Goal: Task Accomplishment & Management: Manage account settings

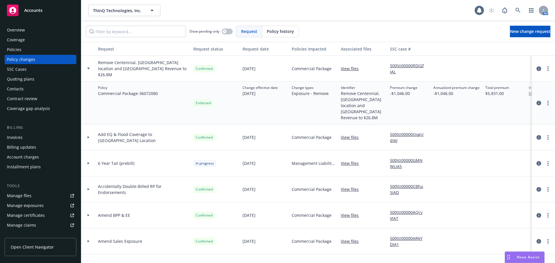
click at [32, 7] on div "Accounts" at bounding box center [40, 11] width 67 height 12
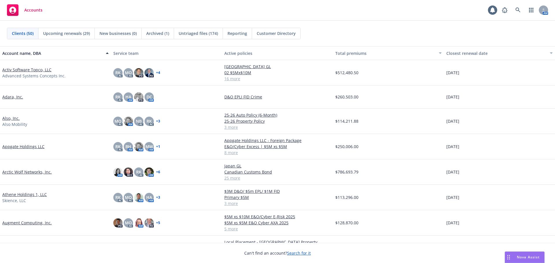
click at [33, 146] on link "Appgate Holdings LLC" at bounding box center [23, 147] width 42 height 6
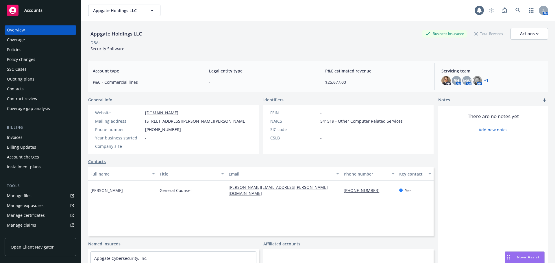
click at [484, 79] on link "+ 1" at bounding box center [486, 80] width 4 height 3
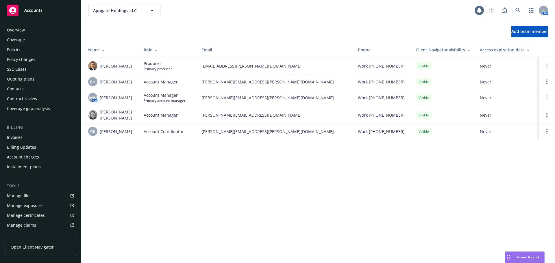
scroll to position [113, 0]
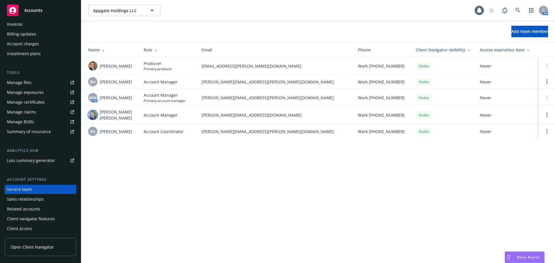
click at [93, 114] on img at bounding box center [92, 114] width 9 height 9
click at [142, 184] on div "Appgate Holdings LLC Appgate Holdings LLC 1 AM Add team member Name Role Email …" at bounding box center [318, 131] width 474 height 263
click at [95, 80] on span "BH" at bounding box center [93, 82] width 6 height 6
click at [162, 195] on div "Appgate Holdings LLC Appgate Holdings LLC 1 AM Add team member Name Role Email …" at bounding box center [318, 131] width 474 height 263
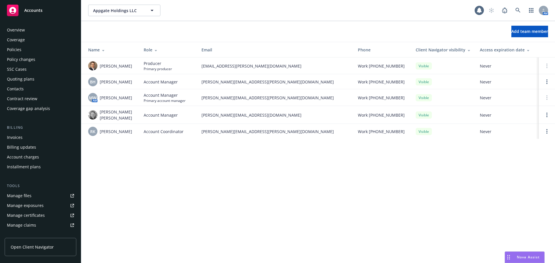
click at [25, 49] on div "Policies" at bounding box center [40, 49] width 67 height 9
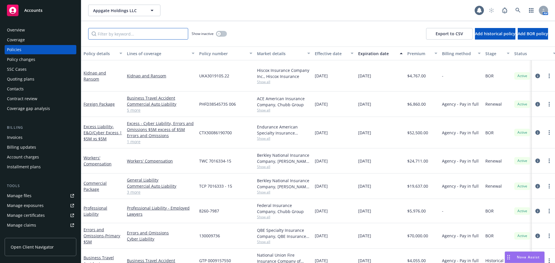
click at [145, 37] on input "Filter by keyword..." at bounding box center [138, 34] width 100 height 12
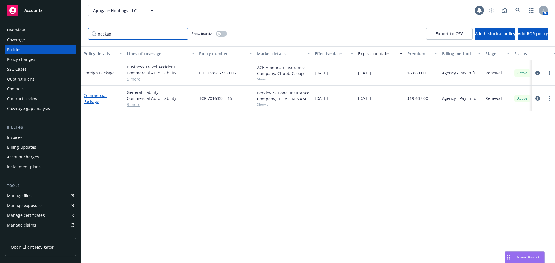
type input "packag"
click at [96, 99] on link "Commercial Package" at bounding box center [95, 99] width 23 height 12
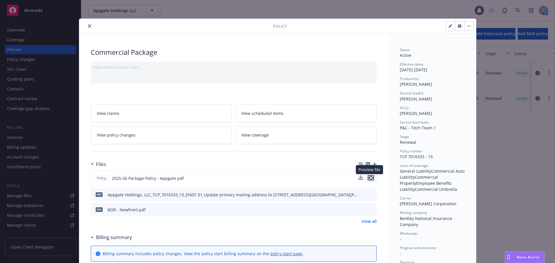
click at [368, 177] on icon "preview file" at bounding box center [370, 178] width 5 height 4
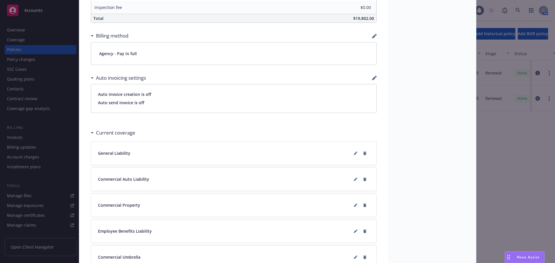
scroll to position [376, 0]
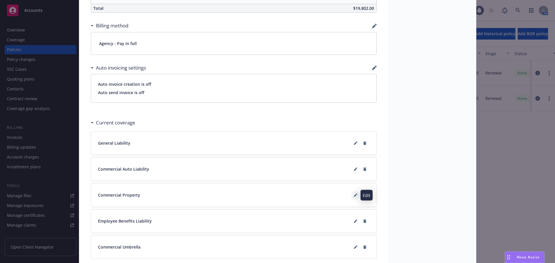
click at [354, 195] on icon at bounding box center [355, 195] width 3 height 3
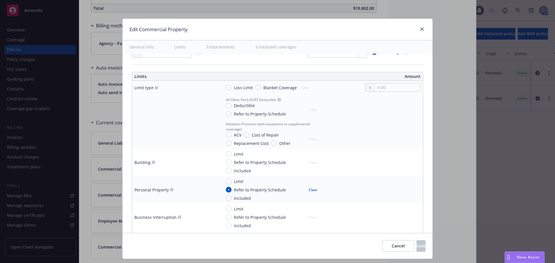
scroll to position [145, 0]
type textarea "x"
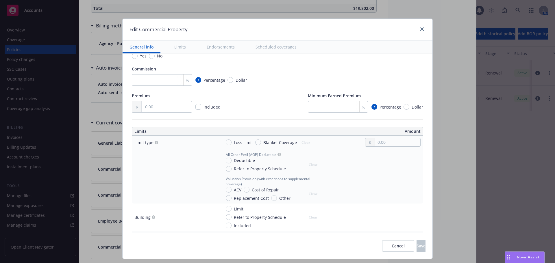
scroll to position [116, 0]
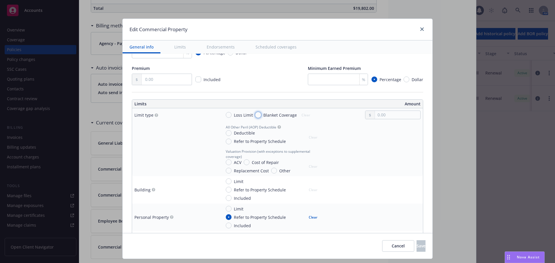
click at [256, 114] on input "Blanket Coverage" at bounding box center [258, 115] width 6 height 6
radio input "true"
click at [390, 114] on input "text" at bounding box center [397, 115] width 45 height 8
type textarea "x"
type input "1.00"
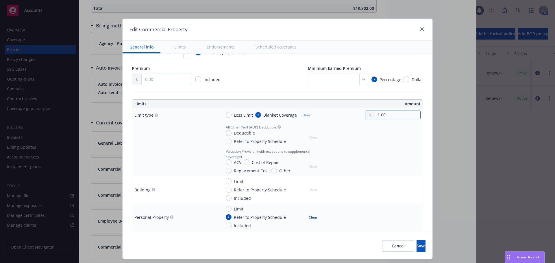
type textarea "x"
type input "11.00"
type textarea "x"
type input "110.00"
type textarea "x"
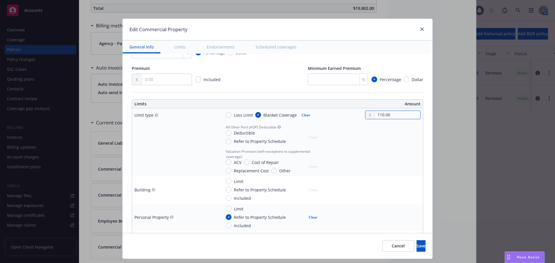
type input "1,100.00"
type textarea "x"
type input "11,000.00"
type textarea "x"
type input "110,000.00"
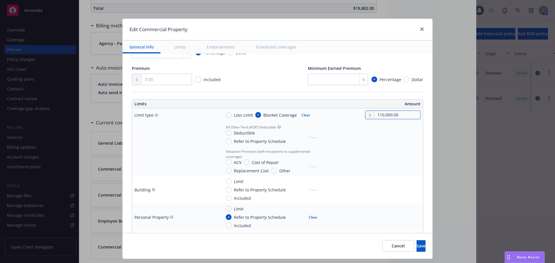
type textarea "x"
type input "110,000.00"
click at [252, 170] on span "Replacement Cost" at bounding box center [251, 171] width 35 height 6
click at [232, 170] on input "Replacement Cost" at bounding box center [229, 171] width 6 height 6
radio input "true"
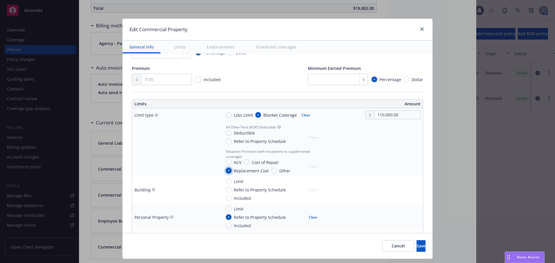
type textarea "x"
click at [240, 135] on span "Deductible" at bounding box center [244, 133] width 21 height 6
click at [232, 135] on input "Deductible" at bounding box center [229, 133] width 6 height 6
radio input "true"
click at [389, 138] on input "text" at bounding box center [397, 140] width 45 height 8
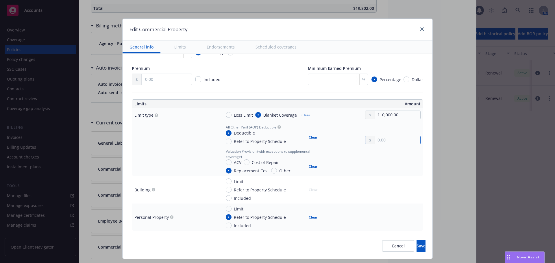
type textarea "x"
type input "5.00"
type textarea "x"
type input "50.00"
type textarea "x"
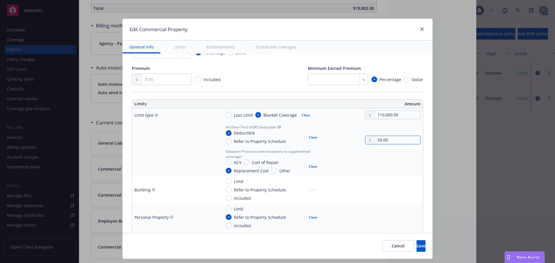
type input "500.00"
type textarea "x"
type input "5,000.00"
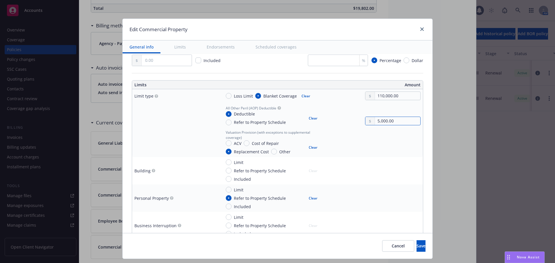
type textarea "x"
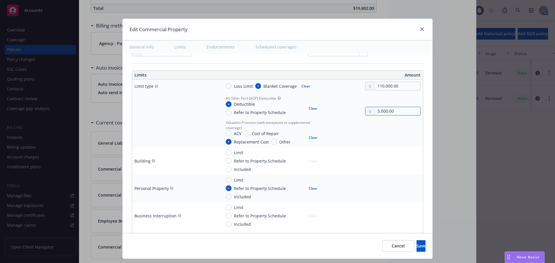
type input "5,000.00"
click at [237, 179] on span "Limit" at bounding box center [239, 180] width 10 height 6
click at [232, 179] on input "Limit" at bounding box center [229, 180] width 6 height 6
radio input "true"
type textarea "x"
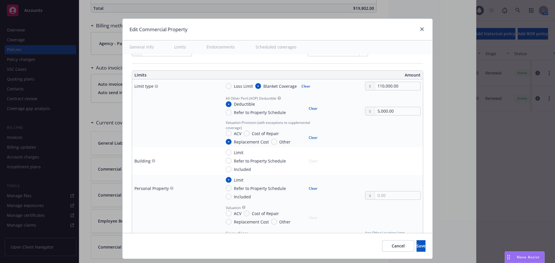
click at [252, 221] on span "Replacement Cost" at bounding box center [251, 222] width 35 height 6
click at [232, 221] on input "Replacement Cost" at bounding box center [229, 222] width 6 height 6
radio input "true"
click at [376, 195] on input "text" at bounding box center [397, 196] width 45 height 8
type textarea "x"
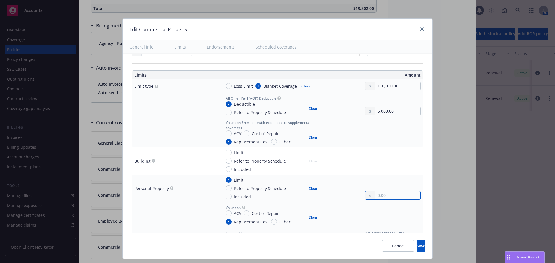
type input "1.00"
type textarea "x"
type input "15.00"
type textarea "x"
type input "150.00"
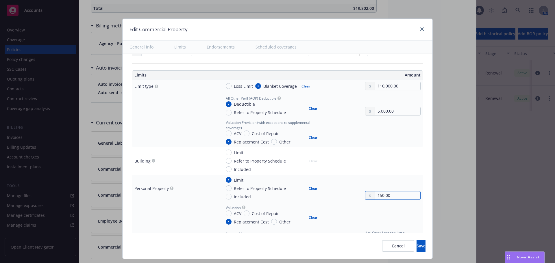
type textarea "x"
type input "1,500.00"
type textarea "x"
type input "15,000.00"
type textarea "x"
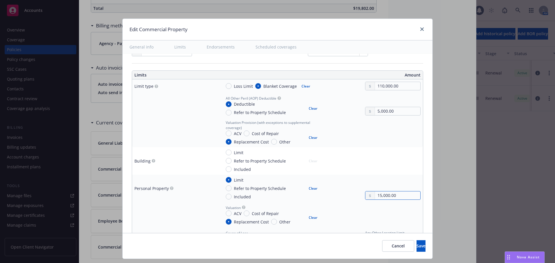
type input "150,000.00"
type textarea "x"
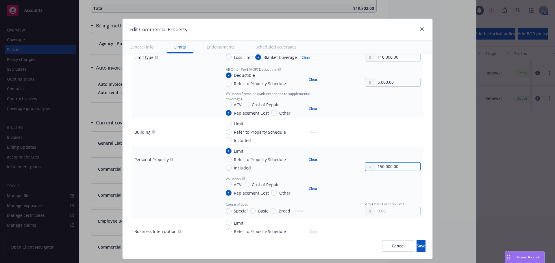
scroll to position [202, 0]
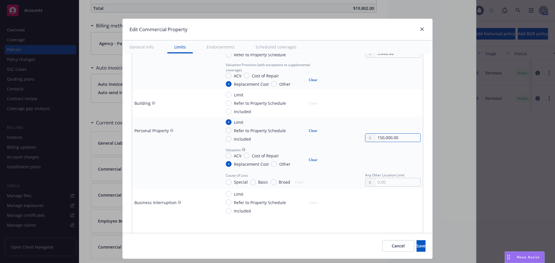
type input "150,000.00"
click at [226, 183] on input "Special" at bounding box center [229, 182] width 6 height 6
radio input "true"
type textarea "x"
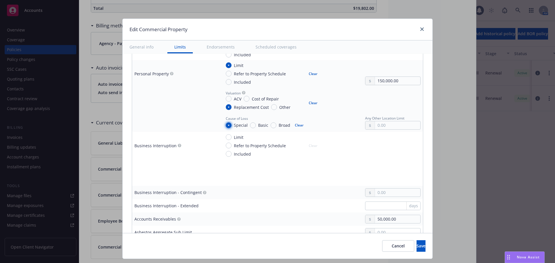
scroll to position [260, 0]
click at [234, 134] on span "Limit" at bounding box center [239, 137] width 10 height 6
click at [232, 134] on input "Limit" at bounding box center [229, 137] width 6 height 6
radio input "true"
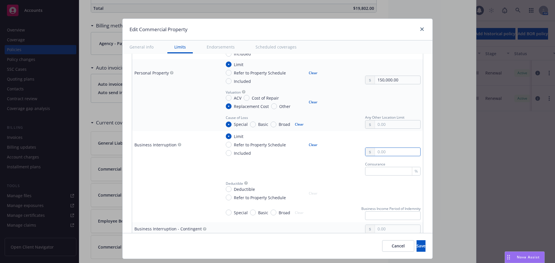
click at [396, 150] on input "text" at bounding box center [397, 152] width 45 height 8
type textarea "x"
type input "1.00"
type textarea "x"
type input "12.00"
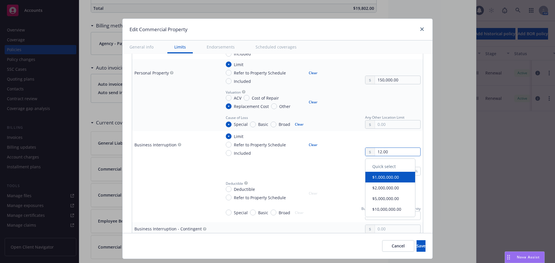
type textarea "x"
type input "120.00"
type textarea "x"
type input "1,200.00"
type textarea "x"
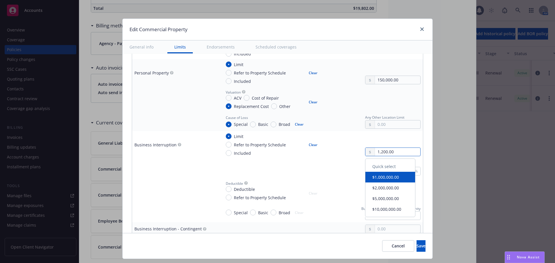
type input "12,000.00"
type textarea "x"
type input "120,000.00"
type textarea "x"
type input "120,000.00"
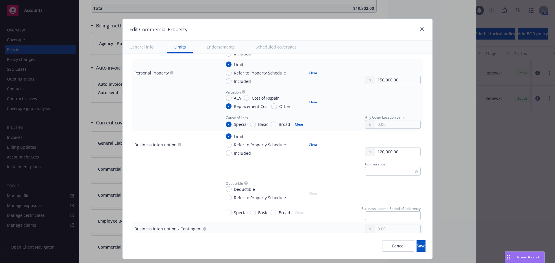
click at [297, 160] on td "Coinsurance %" at bounding box center [321, 168] width 204 height 19
click at [234, 211] on span "Special" at bounding box center [241, 213] width 14 height 6
click at [232, 211] on input "Special" at bounding box center [229, 213] width 6 height 6
radio input "true"
type textarea "x"
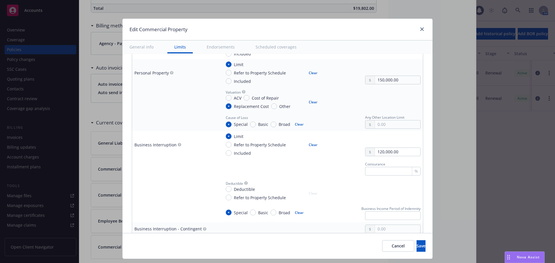
click at [234, 188] on span "Deductible" at bounding box center [244, 189] width 21 height 6
click at [231, 188] on input "Deductible" at bounding box center [229, 189] width 6 height 6
radio input "true"
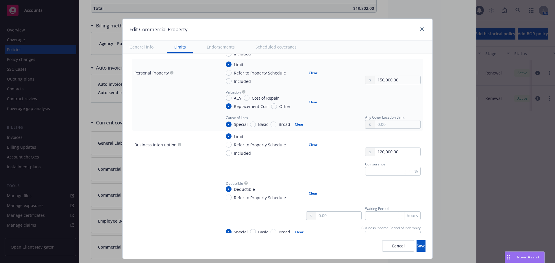
click at [307, 194] on button "Clear" at bounding box center [313, 194] width 16 height 8
type textarea "x"
radio input "false"
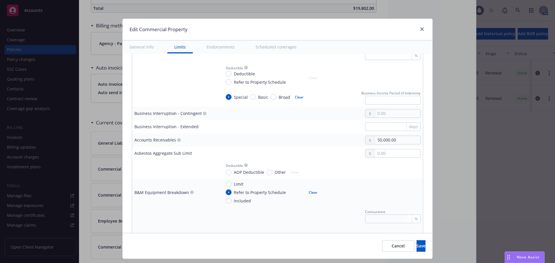
scroll to position [434, 0]
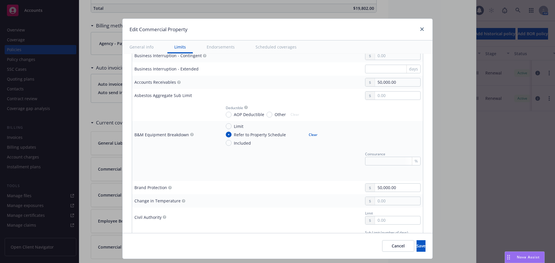
click at [305, 137] on button "Clear" at bounding box center [313, 135] width 16 height 8
type textarea "x"
radio input "false"
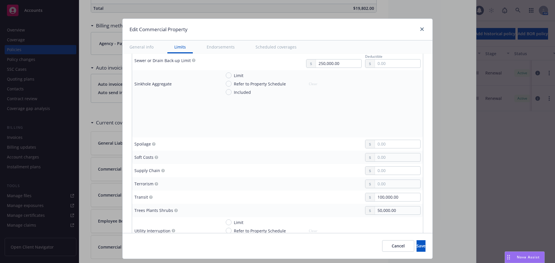
scroll to position [1532, 0]
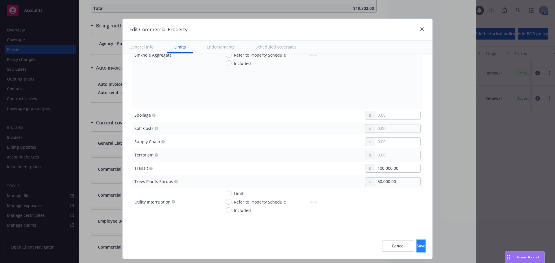
click at [416, 247] on span "Save" at bounding box center [420, 245] width 9 height 5
type textarea "x"
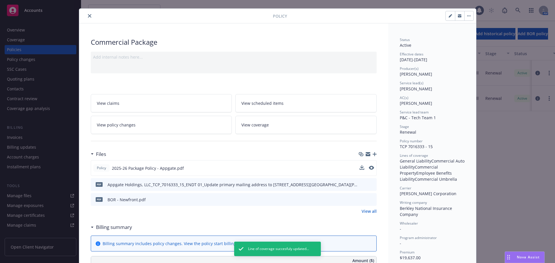
scroll to position [0, 0]
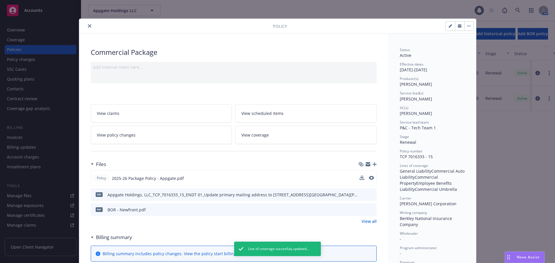
click at [89, 25] on icon "close" at bounding box center [89, 25] width 3 height 3
